Goal: Information Seeking & Learning: Learn about a topic

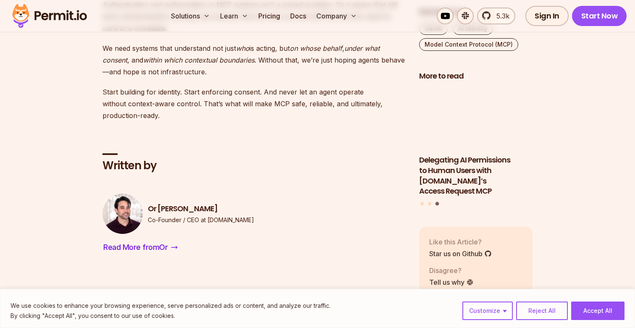
scroll to position [2725, 0]
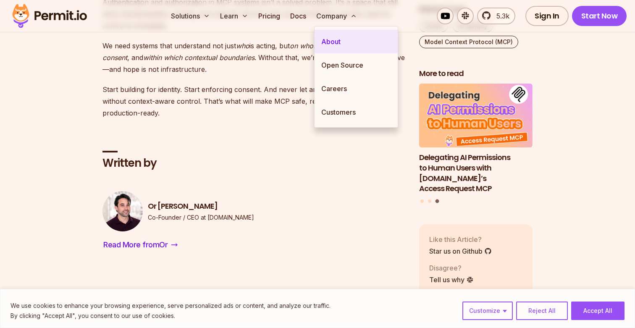
click at [329, 39] on link "About" at bounding box center [355, 42] width 83 height 24
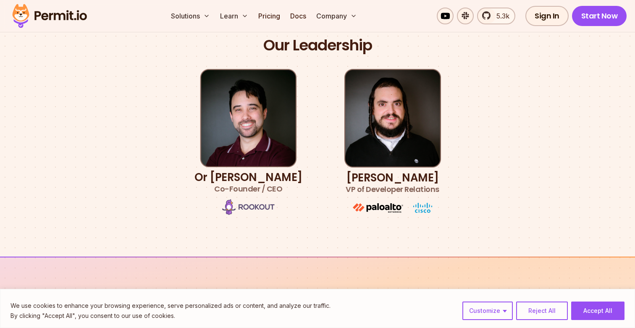
scroll to position [460, 0]
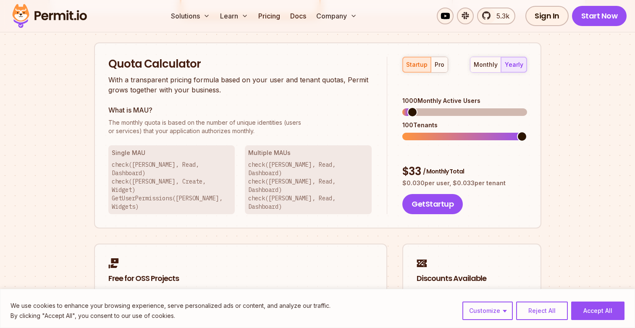
scroll to position [524, 0]
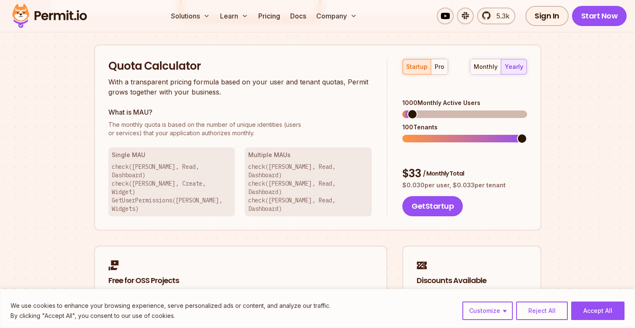
click at [484, 110] on span at bounding box center [464, 114] width 124 height 8
click at [525, 110] on span at bounding box center [464, 114] width 124 height 8
click at [527, 109] on span at bounding box center [522, 114] width 10 height 10
click at [437, 63] on div "pro" at bounding box center [439, 67] width 10 height 8
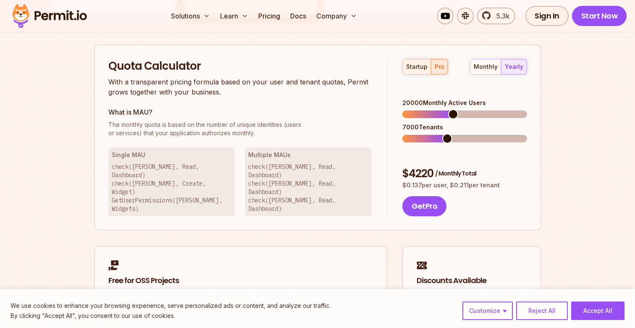
click at [413, 71] on button "startup" at bounding box center [417, 66] width 28 height 15
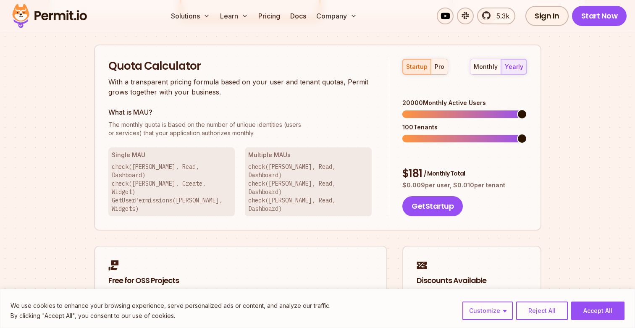
click at [440, 69] on div "pro" at bounding box center [439, 67] width 10 height 8
click at [527, 109] on span at bounding box center [522, 114] width 10 height 10
click at [527, 133] on span at bounding box center [522, 138] width 10 height 10
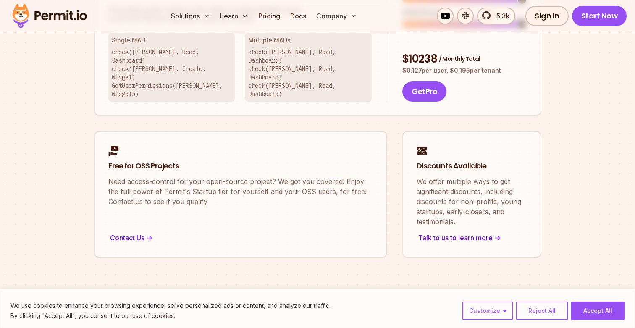
scroll to position [701, 0]
